Goal: Information Seeking & Learning: Learn about a topic

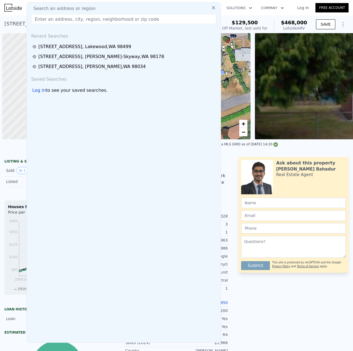
click at [102, 20] on input "text" at bounding box center [123, 19] width 185 height 10
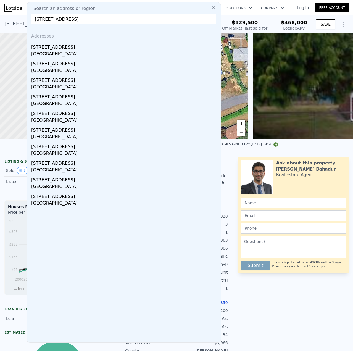
type input "[STREET_ADDRESS]"
click at [50, 49] on div "[STREET_ADDRESS]" at bounding box center [125, 46] width 188 height 9
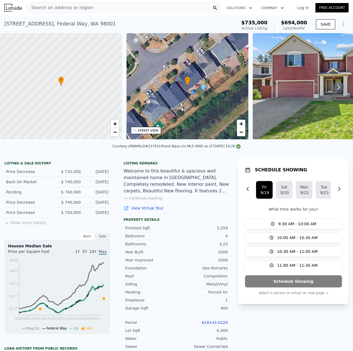
click at [24, 226] on button "Show more history" at bounding box center [25, 222] width 42 height 8
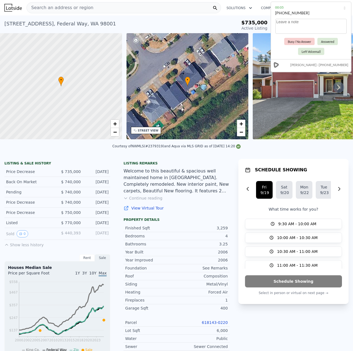
click at [50, 10] on span "Search an address or region" at bounding box center [60, 7] width 67 height 7
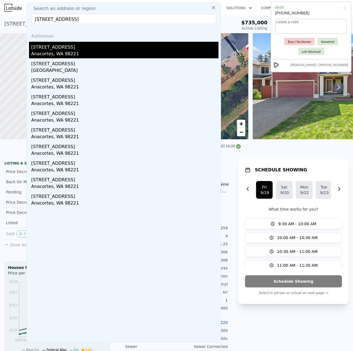
type input "[STREET_ADDRESS]"
click at [59, 51] on div "Anacortes, WA 98221" at bounding box center [125, 55] width 188 height 8
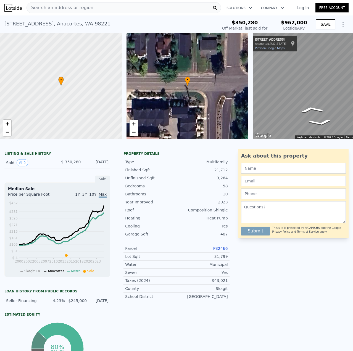
click at [54, 9] on span "Search an address or region" at bounding box center [60, 7] width 67 height 7
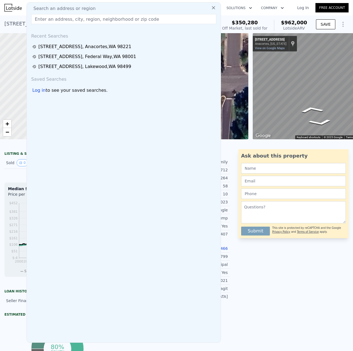
drag, startPoint x: 54, startPoint y: 9, endPoint x: 44, endPoint y: 21, distance: 16.1
click at [43, 17] on div "Search an address or region Recent Searches [STREET_ADDRESS][GEOGRAPHIC_DATA][S…" at bounding box center [124, 172] width 195 height 341
click at [44, 21] on input "text" at bounding box center [123, 19] width 185 height 10
paste input "[STREET_ADDRESS]"
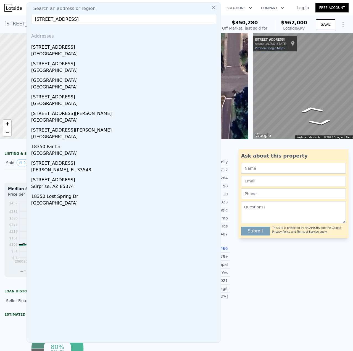
type input "[STREET_ADDRESS]"
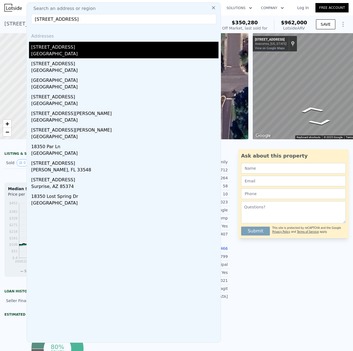
click at [68, 51] on div "[GEOGRAPHIC_DATA]" at bounding box center [125, 55] width 188 height 8
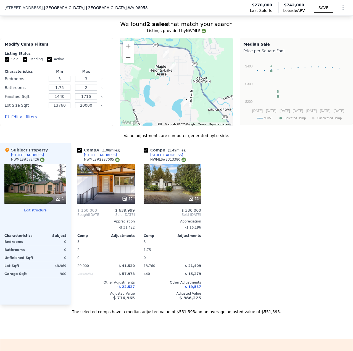
scroll to position [524, 0]
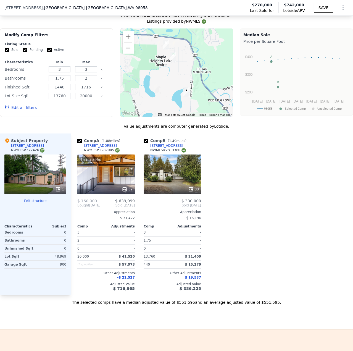
click at [101, 175] on div "This is a Flip 39" at bounding box center [106, 175] width 58 height 40
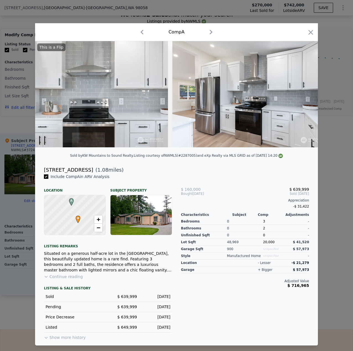
scroll to position [0, 2836]
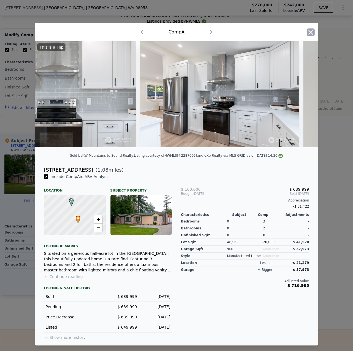
click at [309, 32] on icon "button" at bounding box center [311, 32] width 8 height 8
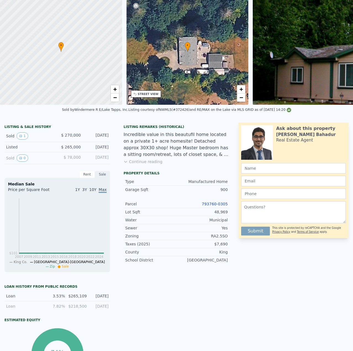
scroll to position [2, 0]
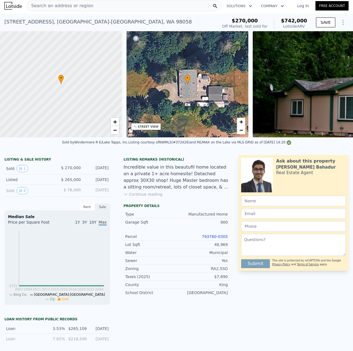
click at [53, 6] on span "Search an address or region" at bounding box center [60, 5] width 67 height 7
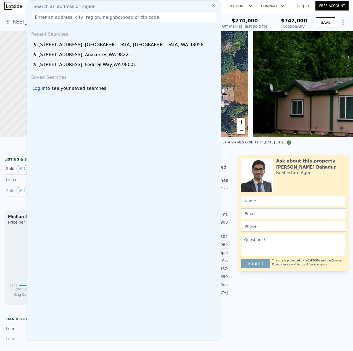
click at [53, 17] on input "text" at bounding box center [123, 17] width 185 height 10
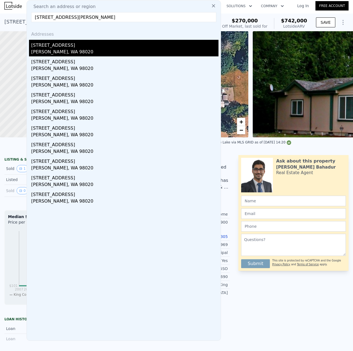
type input "[STREET_ADDRESS][PERSON_NAME]"
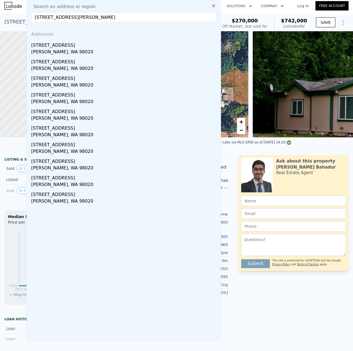
click at [54, 47] on div "[STREET_ADDRESS]" at bounding box center [125, 44] width 188 height 9
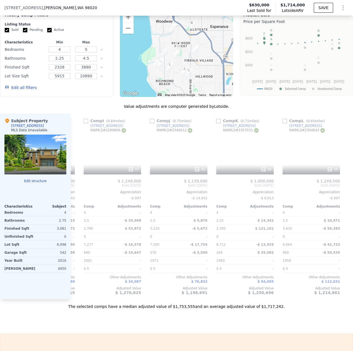
scroll to position [0, 531]
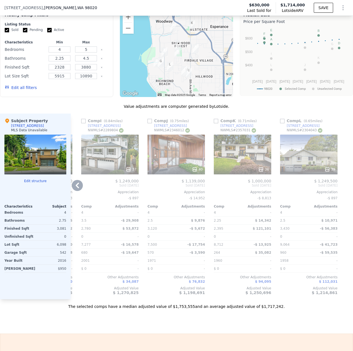
click at [183, 160] on div "40" at bounding box center [177, 155] width 58 height 40
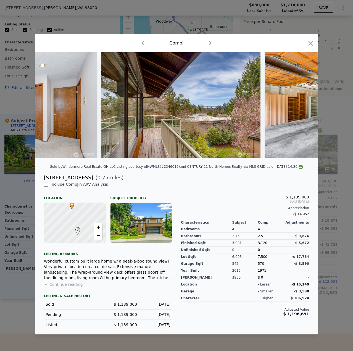
scroll to position [0, 2004]
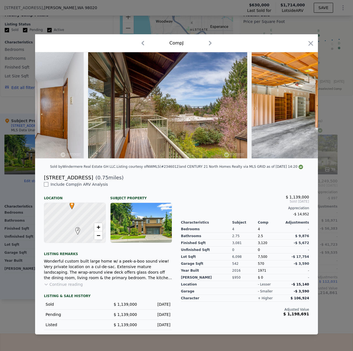
click at [307, 40] on icon "button" at bounding box center [311, 44] width 8 height 8
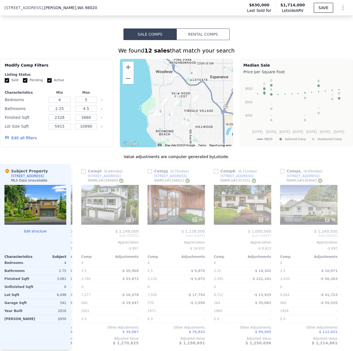
scroll to position [443, 0]
